Goal: Transaction & Acquisition: Download file/media

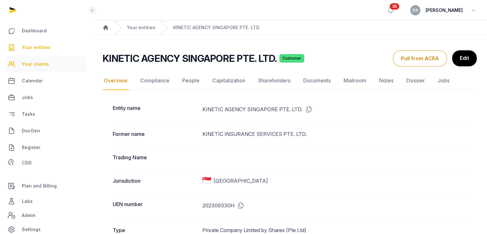
click at [37, 64] on span "Your clients" at bounding box center [35, 64] width 27 height 8
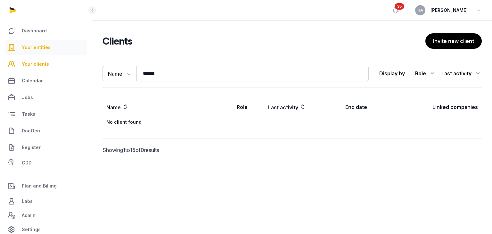
click at [40, 46] on span "Your entities" at bounding box center [36, 48] width 29 height 8
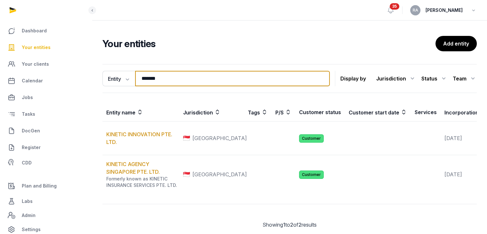
drag, startPoint x: 175, startPoint y: 81, endPoint x: 118, endPoint y: 87, distance: 58.0
click at [118, 87] on div "Entity Entity People Tags Services ******* Search Display by Jurisdiction All j…" at bounding box center [289, 78] width 374 height 29
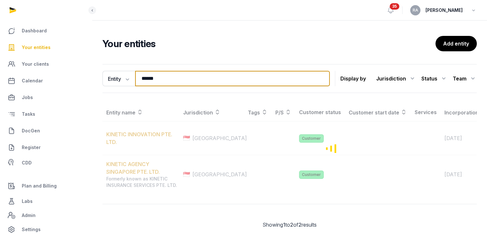
type input "******"
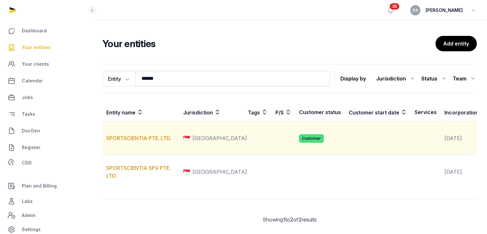
click at [123, 139] on td "SPORTSCIENTIA PTE. LTD." at bounding box center [140, 138] width 77 height 34
click at [124, 141] on link "SPORTSCIENTIA PTE. LTD." at bounding box center [138, 138] width 65 height 6
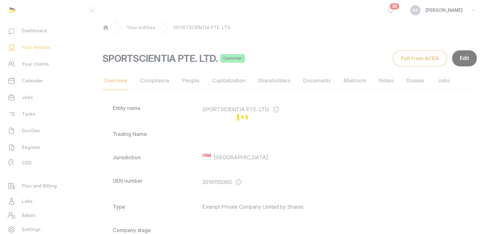
click at [322, 82] on div "Loading" at bounding box center [243, 117] width 487 height 234
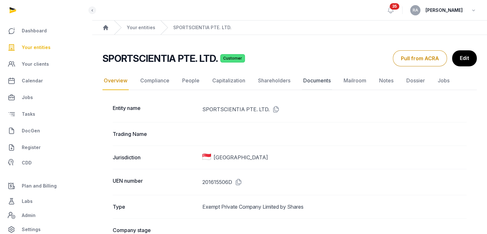
click at [320, 80] on link "Documents" at bounding box center [317, 80] width 30 height 19
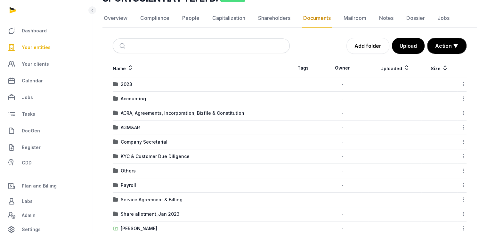
scroll to position [78, 0]
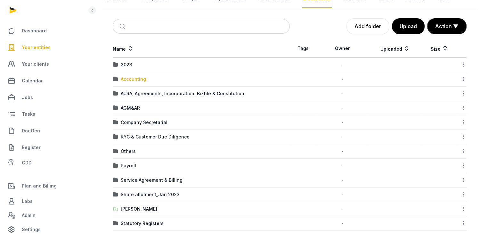
click at [139, 79] on div "Accounting" at bounding box center [133, 79] width 25 height 6
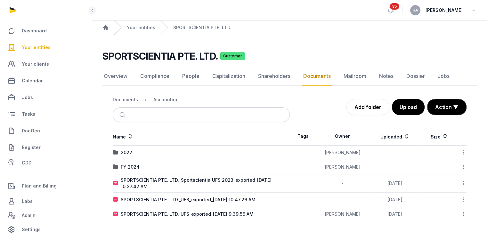
scroll to position [0, 0]
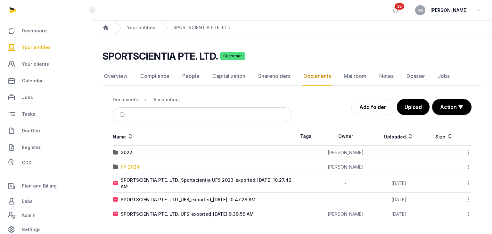
click at [137, 167] on div "FY 2024" at bounding box center [130, 167] width 19 height 6
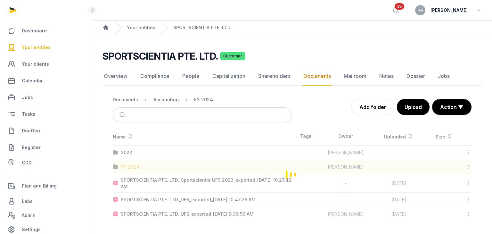
click at [137, 167] on div "Loading" at bounding box center [291, 174] width 379 height 94
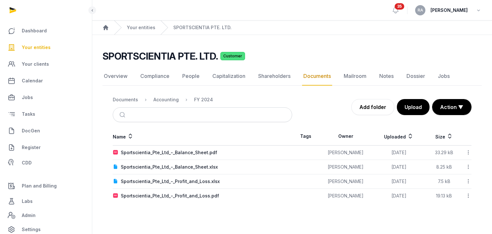
click at [206, 148] on td "Sportscientia_Pte_Ltd_-_Balance_Sheet.pdf" at bounding box center [202, 152] width 179 height 14
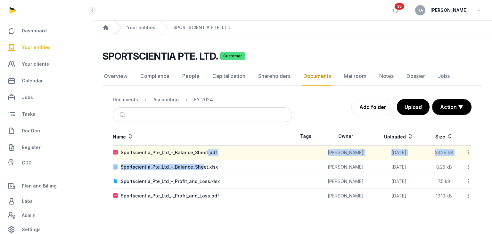
click at [200, 161] on td "Sportscientia_Pte_Ltd_-_Balance_Sheet.xlsx" at bounding box center [202, 167] width 179 height 14
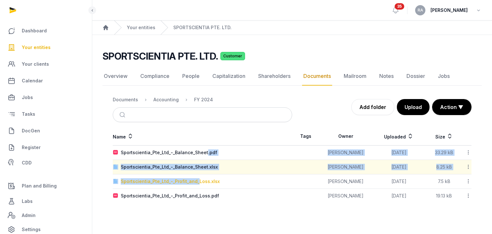
click at [199, 180] on div "Sportscientia_Pte_Ltd_-_Profit_and_Loss.xlsx" at bounding box center [170, 181] width 99 height 6
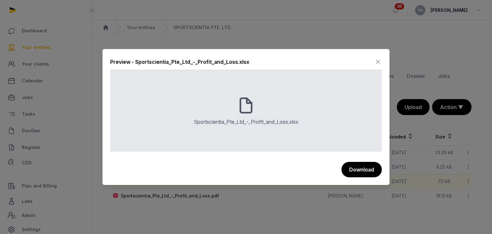
click at [379, 62] on icon at bounding box center [378, 62] width 8 height 10
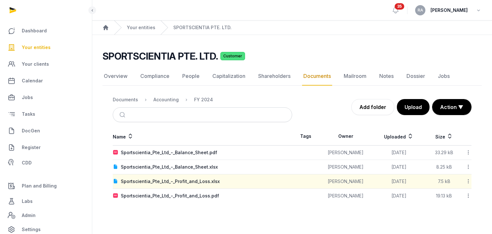
click at [212, 100] on nav "Documents Accounting FY 2024" at bounding box center [202, 99] width 179 height 15
click at [162, 99] on div "Accounting" at bounding box center [165, 99] width 25 height 6
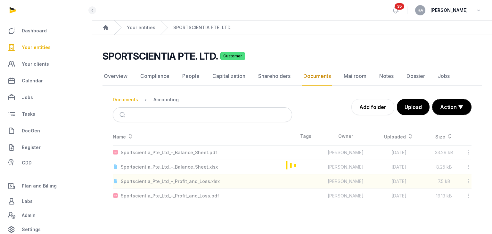
click at [119, 101] on div "Documents" at bounding box center [125, 99] width 25 height 6
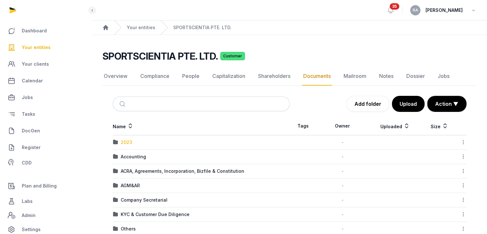
click at [127, 144] on div "2023" at bounding box center [127, 142] width 12 height 6
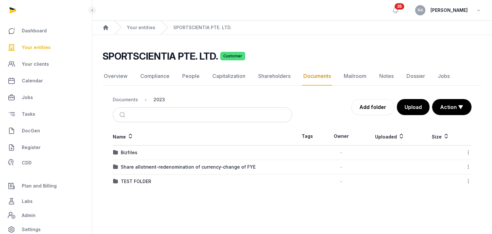
click at [154, 100] on div "2023" at bounding box center [159, 99] width 12 height 6
click at [129, 98] on div "Documents" at bounding box center [125, 99] width 25 height 6
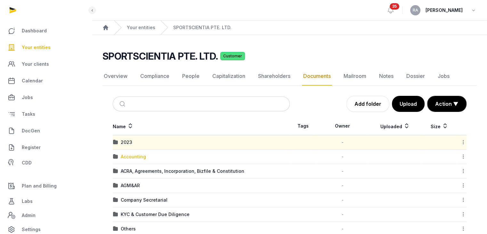
click at [131, 157] on div "Accounting" at bounding box center [133, 156] width 25 height 6
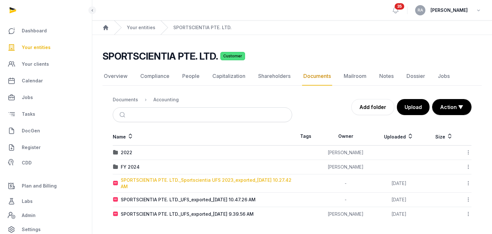
click at [190, 178] on div "SPORTSCIENTIA PTE. LTD._Sportscientia UFS 2023_exported_[DATE] 10.27.42 AM" at bounding box center [206, 183] width 171 height 13
click at [0, 0] on div "Loading" at bounding box center [0, 0] width 0 height 0
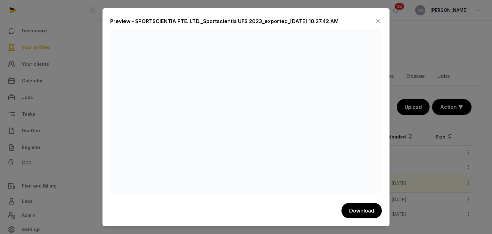
click at [377, 19] on icon at bounding box center [378, 21] width 8 height 10
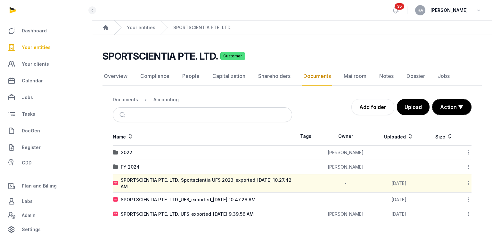
click at [468, 183] on icon at bounding box center [468, 183] width 6 height 7
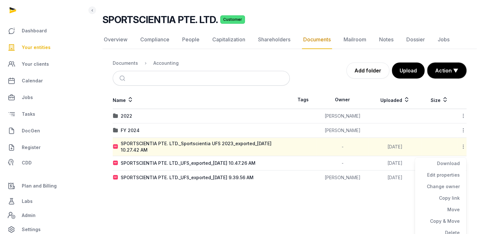
scroll to position [40, 0]
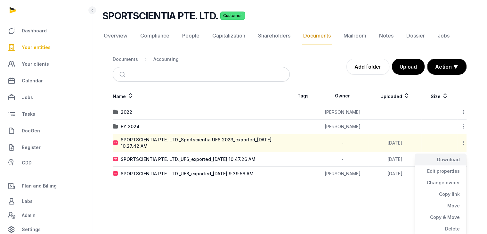
click at [445, 165] on div "Download" at bounding box center [440, 171] width 51 height 12
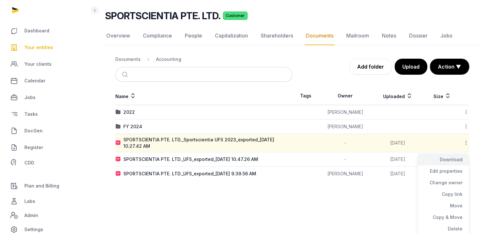
scroll to position [0, 0]
